Goal: Find specific page/section: Find specific page/section

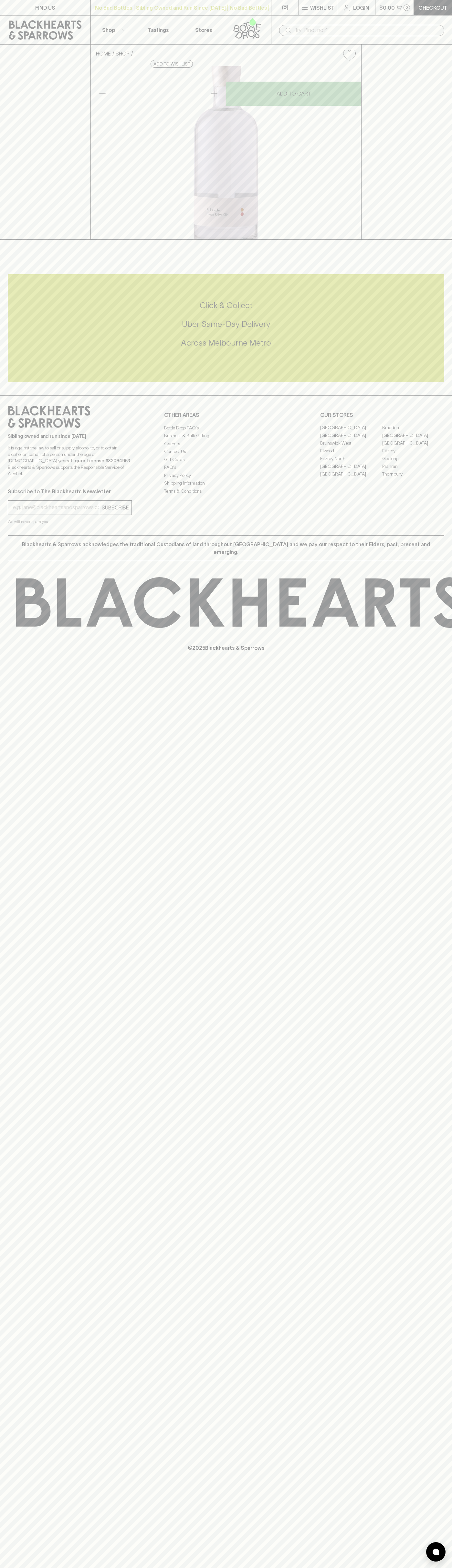
click at [51, 13] on link "FIND US" at bounding box center [45, 7] width 90 height 15
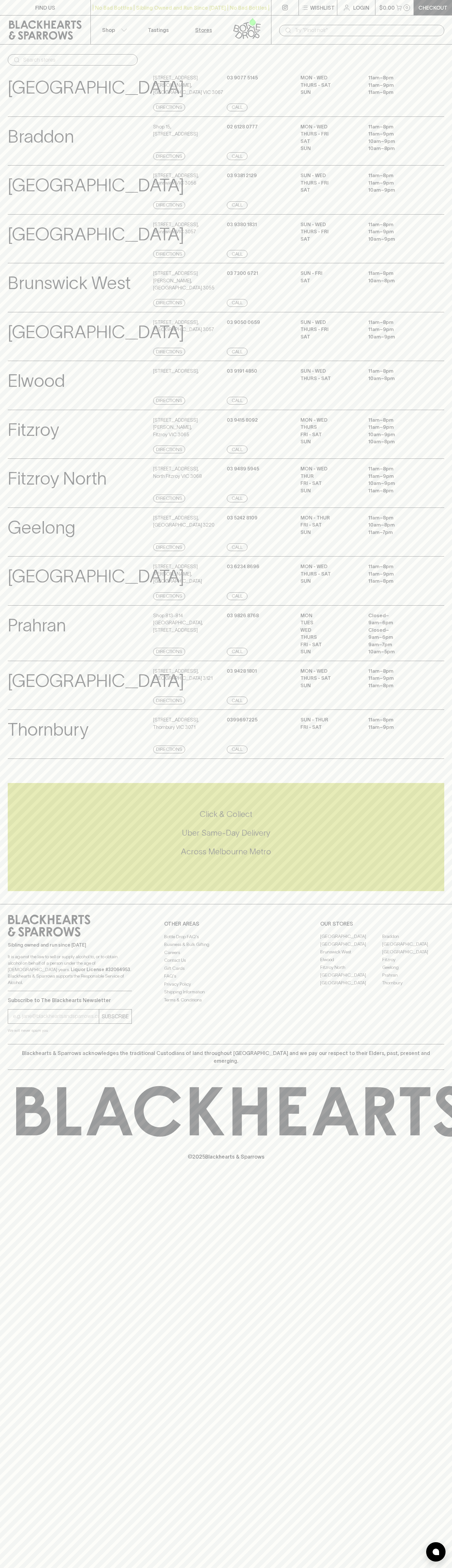
click at [336, 1567] on html "FIND US | No Bad Bottles | Sibling Owned and Run Since 2006 | No Bad Bottles | …" at bounding box center [226, 784] width 452 height 1568
click at [10, 1405] on div "FIND US | No Bad Bottles | Sibling Owned and Run Since 2006 | No Bad Bottles | …" at bounding box center [226, 784] width 452 height 1568
